Goal: Task Accomplishment & Management: Use online tool/utility

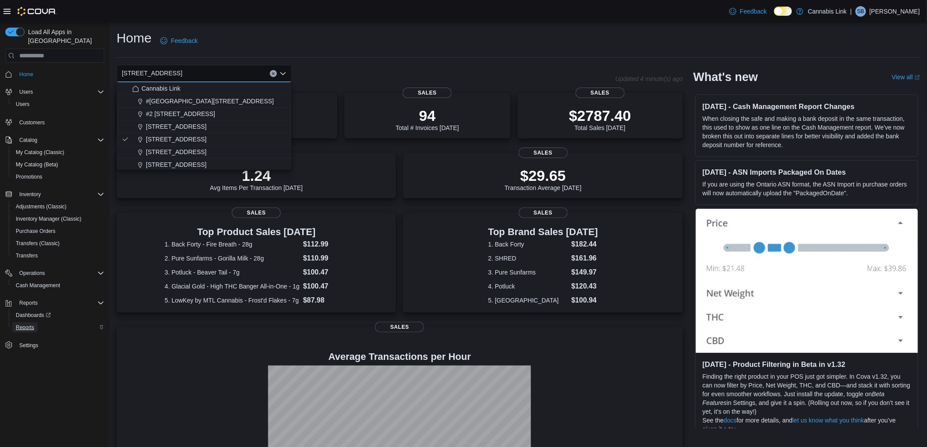
click at [28, 324] on span "Reports" at bounding box center [25, 327] width 18 height 7
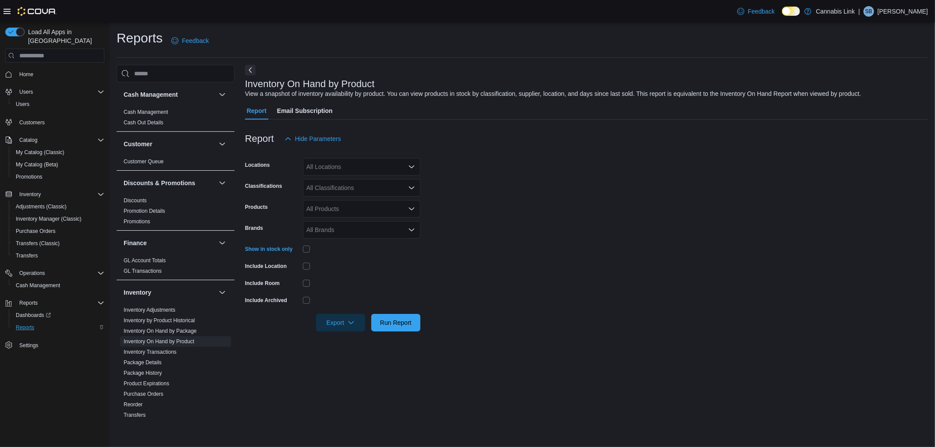
click at [334, 170] on div "All Locations" at bounding box center [361, 167] width 117 height 18
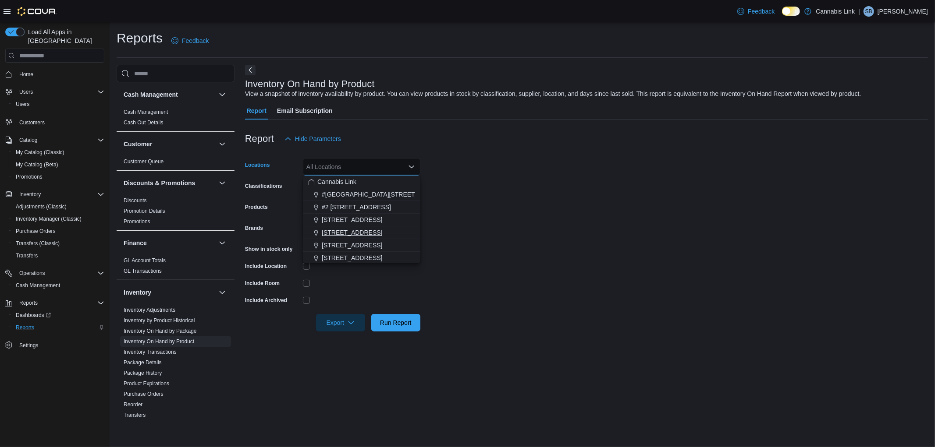
click at [338, 234] on span "[STREET_ADDRESS]" at bounding box center [352, 232] width 60 height 9
drag, startPoint x: 576, startPoint y: 224, endPoint x: 475, endPoint y: 317, distance: 138.0
click at [571, 230] on form "Locations [STREET_ADDRESS] Selected. [STREET_ADDRESS] Press Backspace to delete…" at bounding box center [586, 240] width 683 height 184
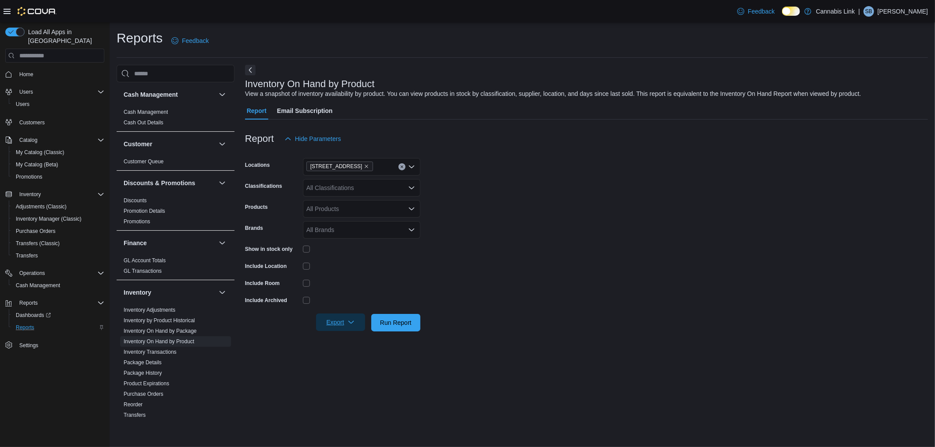
click at [349, 320] on icon "button" at bounding box center [350, 322] width 7 height 7
click at [348, 338] on span "Export to Excel" at bounding box center [341, 340] width 39 height 7
click at [340, 326] on span "Export" at bounding box center [340, 323] width 39 height 18
click at [333, 337] on span "Export to Excel" at bounding box center [341, 340] width 39 height 7
click at [41, 69] on span "Home" at bounding box center [60, 74] width 89 height 11
